Goal: Browse casually: Explore the website without a specific task or goal

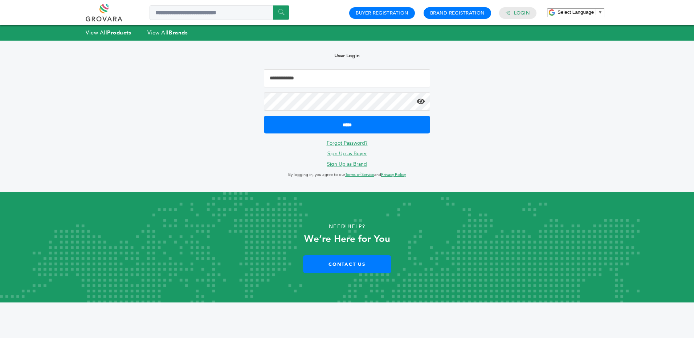
type input "**********"
click at [108, 17] on link at bounding box center [112, 12] width 53 height 17
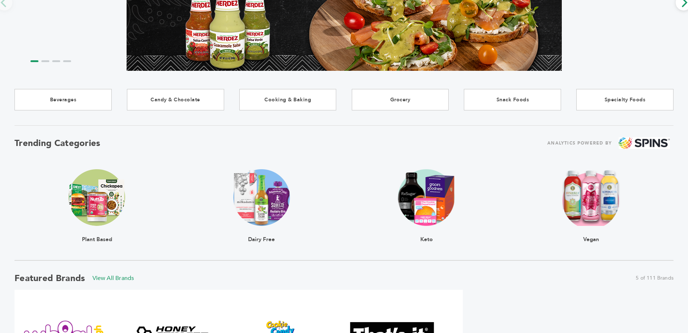
scroll to position [145, 0]
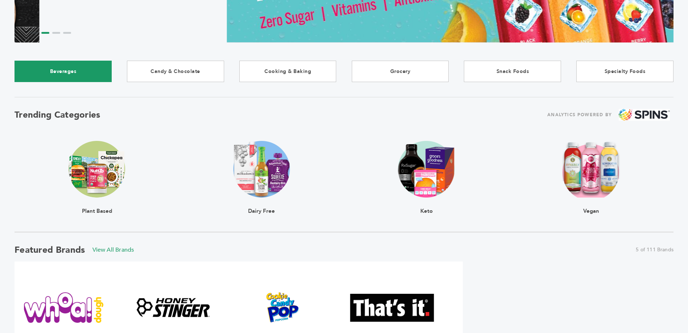
click at [67, 71] on link "Beverages" at bounding box center [63, 71] width 97 height 21
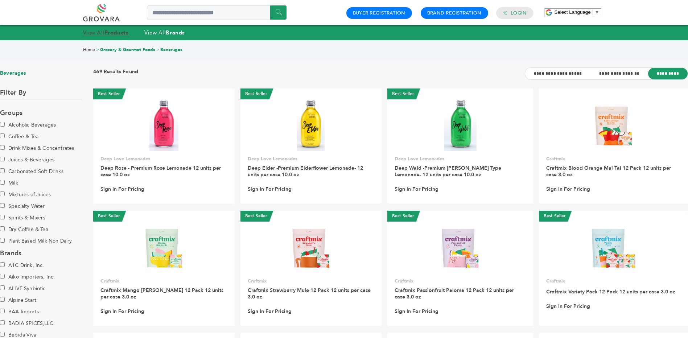
click at [116, 33] on strong "Products" at bounding box center [116, 32] width 24 height 7
click at [87, 49] on link "Home" at bounding box center [89, 50] width 12 height 6
click at [87, 50] on link "Home" at bounding box center [89, 50] width 12 height 6
click at [106, 32] on strong "Products" at bounding box center [116, 32] width 24 height 7
click at [121, 33] on strong "Products" at bounding box center [116, 32] width 24 height 7
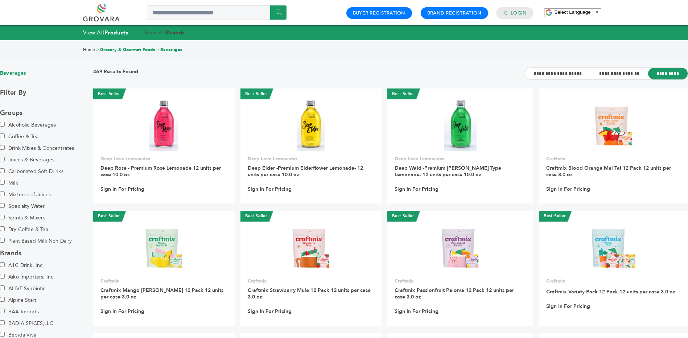
click at [155, 33] on link "View All Brands" at bounding box center [164, 32] width 41 height 7
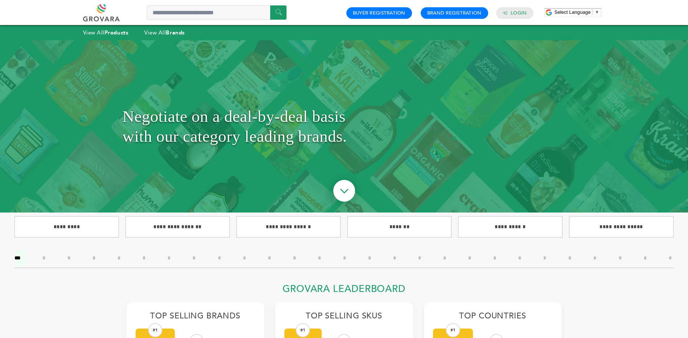
click at [106, 6] on link at bounding box center [109, 12] width 53 height 17
